Goal: Find specific page/section: Find specific page/section

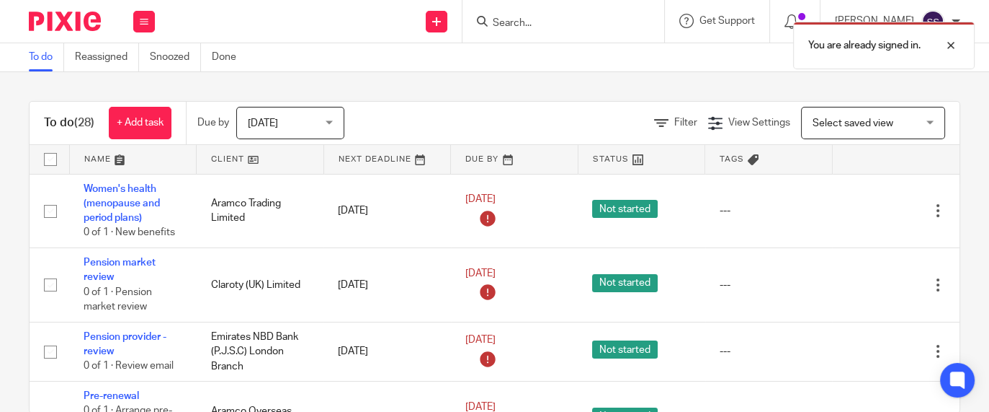
click at [559, 25] on div "You are already signed in." at bounding box center [735, 41] width 481 height 55
click at [533, 22] on div "You are already signed in." at bounding box center [735, 41] width 481 height 55
click at [949, 52] on div at bounding box center [940, 45] width 39 height 17
click at [564, 27] on input "Search" at bounding box center [556, 23] width 130 height 13
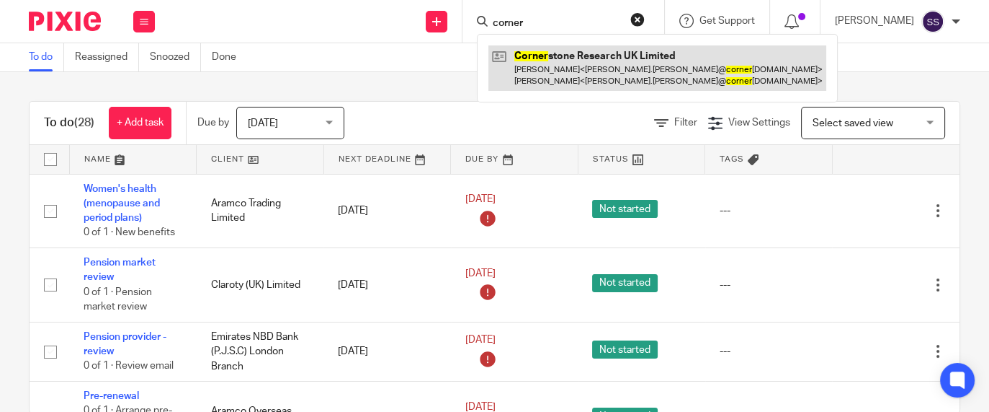
type input "corner"
click at [597, 74] on link at bounding box center [658, 67] width 338 height 45
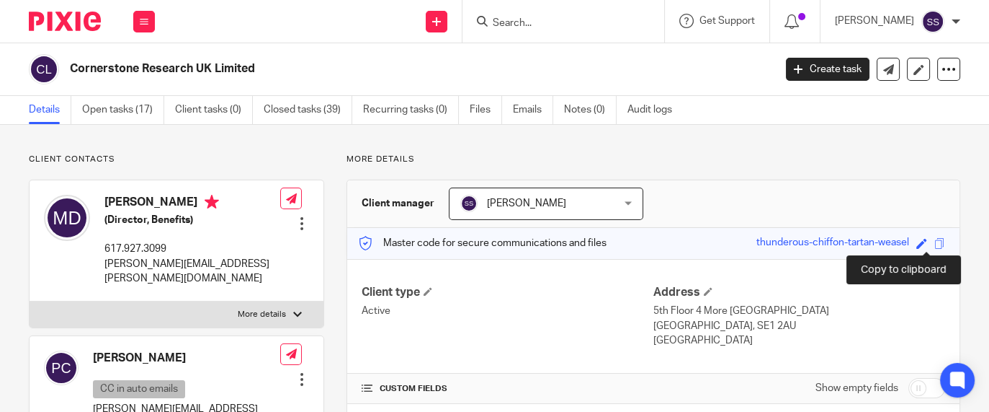
click at [935, 241] on span at bounding box center [940, 243] width 11 height 11
